Goal: Find specific page/section: Find specific page/section

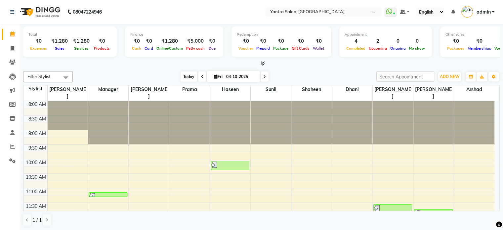
click at [187, 74] on span "Today" at bounding box center [189, 76] width 17 height 10
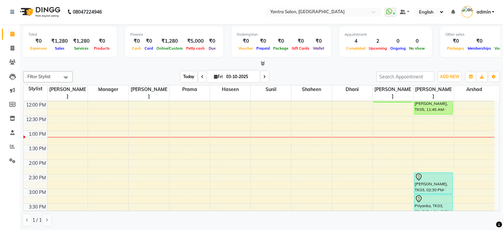
click at [192, 77] on span "Today" at bounding box center [189, 76] width 17 height 10
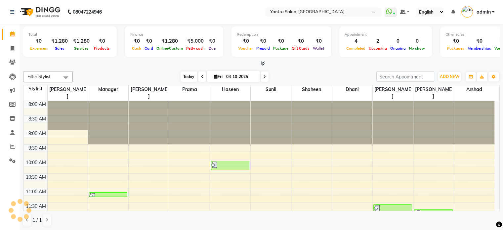
scroll to position [144, 0]
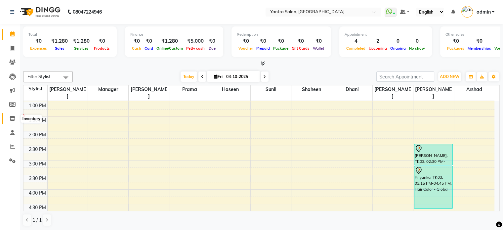
click at [12, 116] on icon at bounding box center [13, 118] width 6 height 5
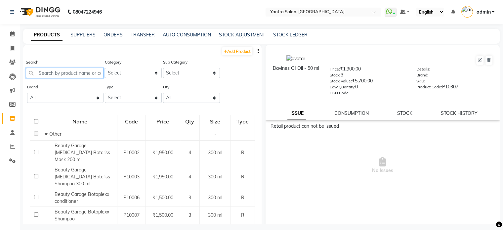
click at [57, 76] on input "text" at bounding box center [65, 73] width 78 height 10
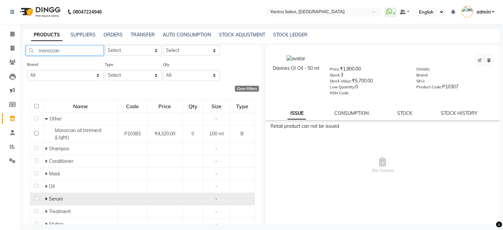
scroll to position [49, 0]
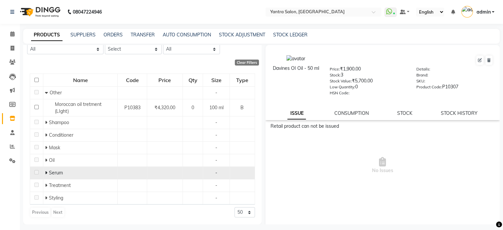
type input "moroccan"
click at [47, 175] on span at bounding box center [47, 173] width 4 height 6
click at [9, 36] on span at bounding box center [13, 34] width 12 height 8
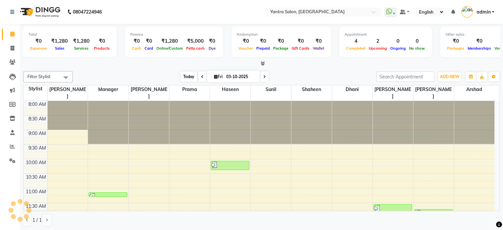
click at [191, 74] on span "Today" at bounding box center [189, 76] width 17 height 10
